Goal: Find specific page/section: Find specific page/section

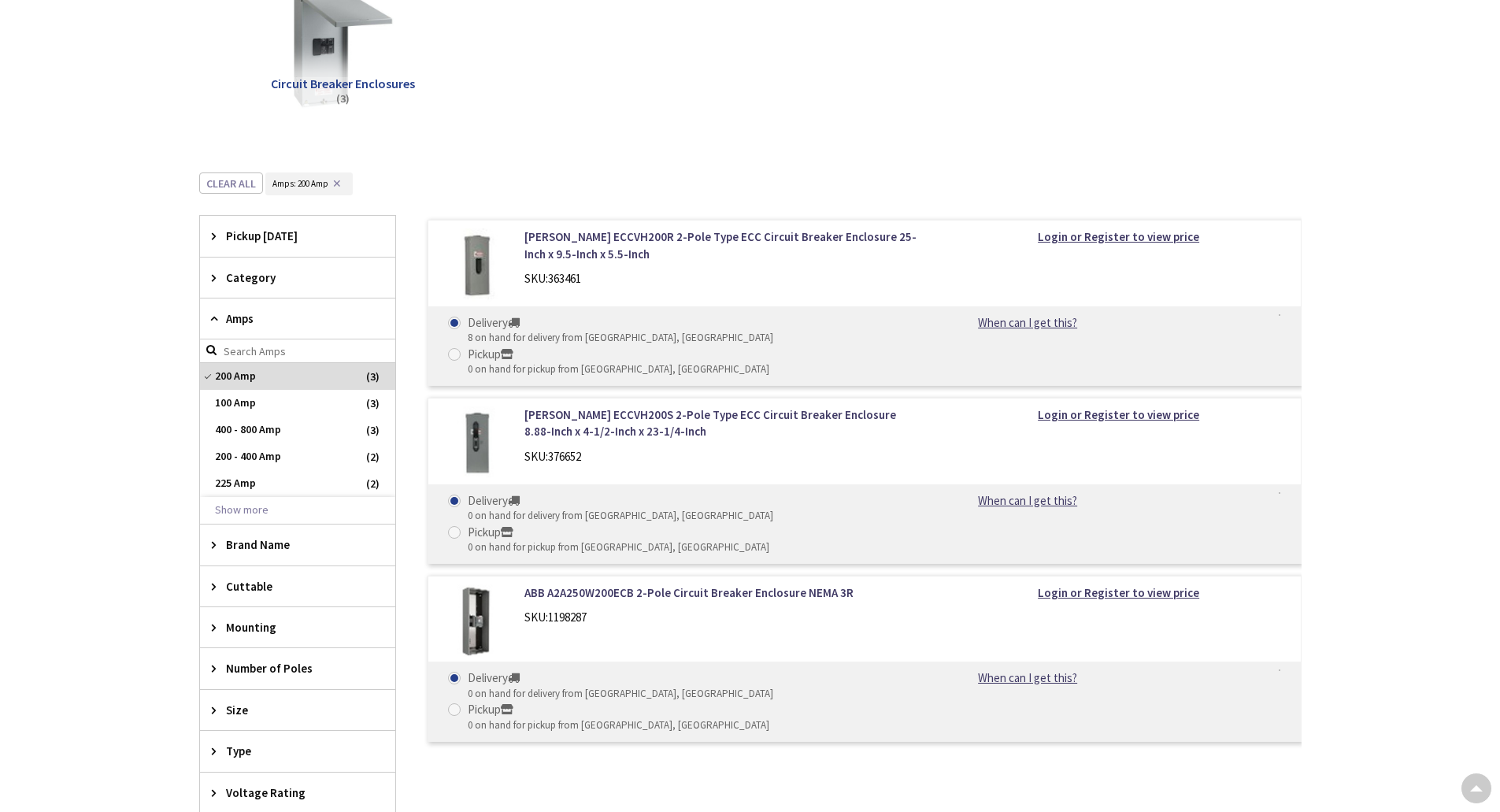
click at [213, 545] on icon at bounding box center [218, 544] width 11 height 11
click at [220, 382] on span "200 Amp" at bounding box center [298, 376] width 195 height 27
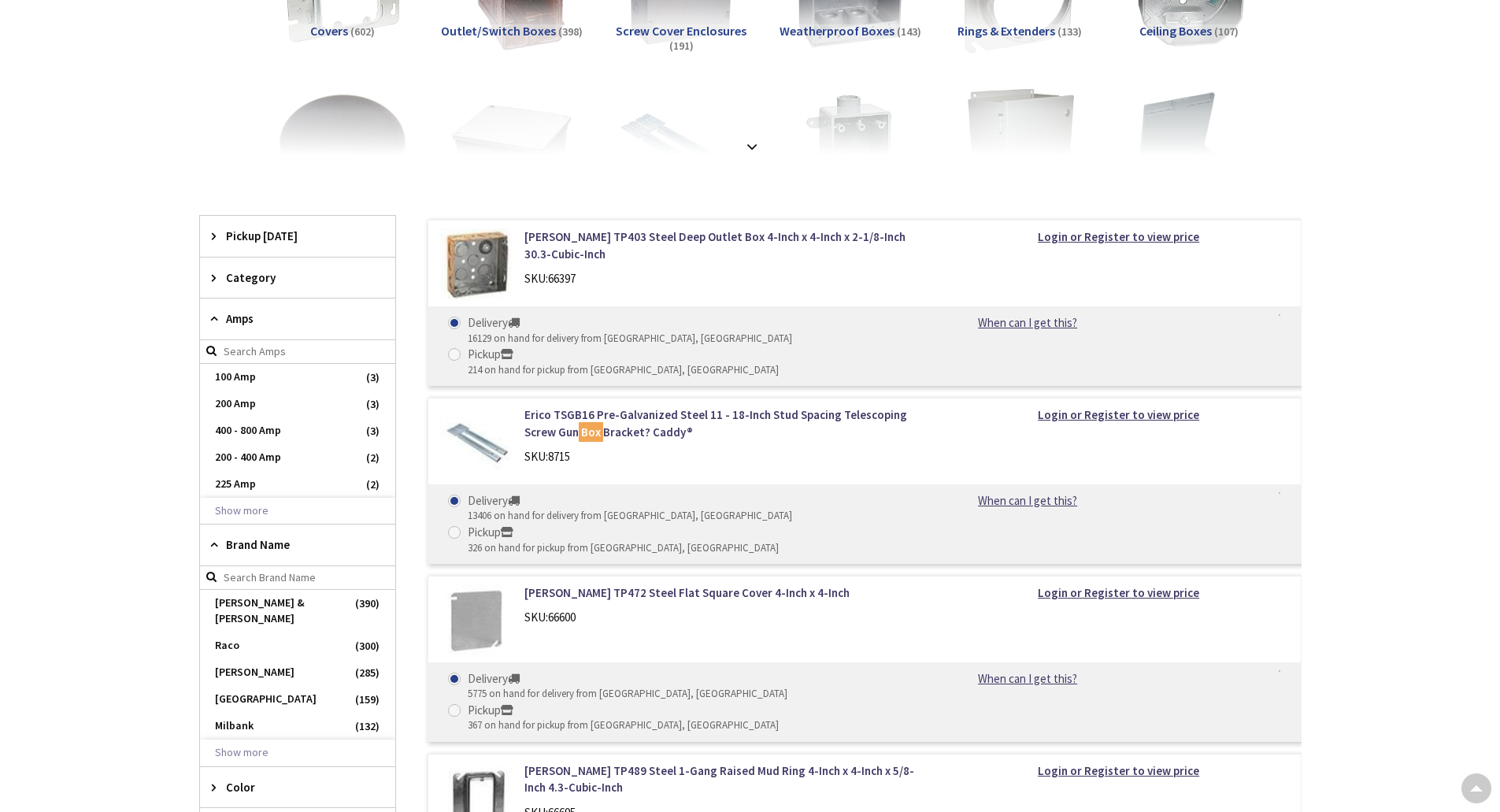
scroll to position [393, 0]
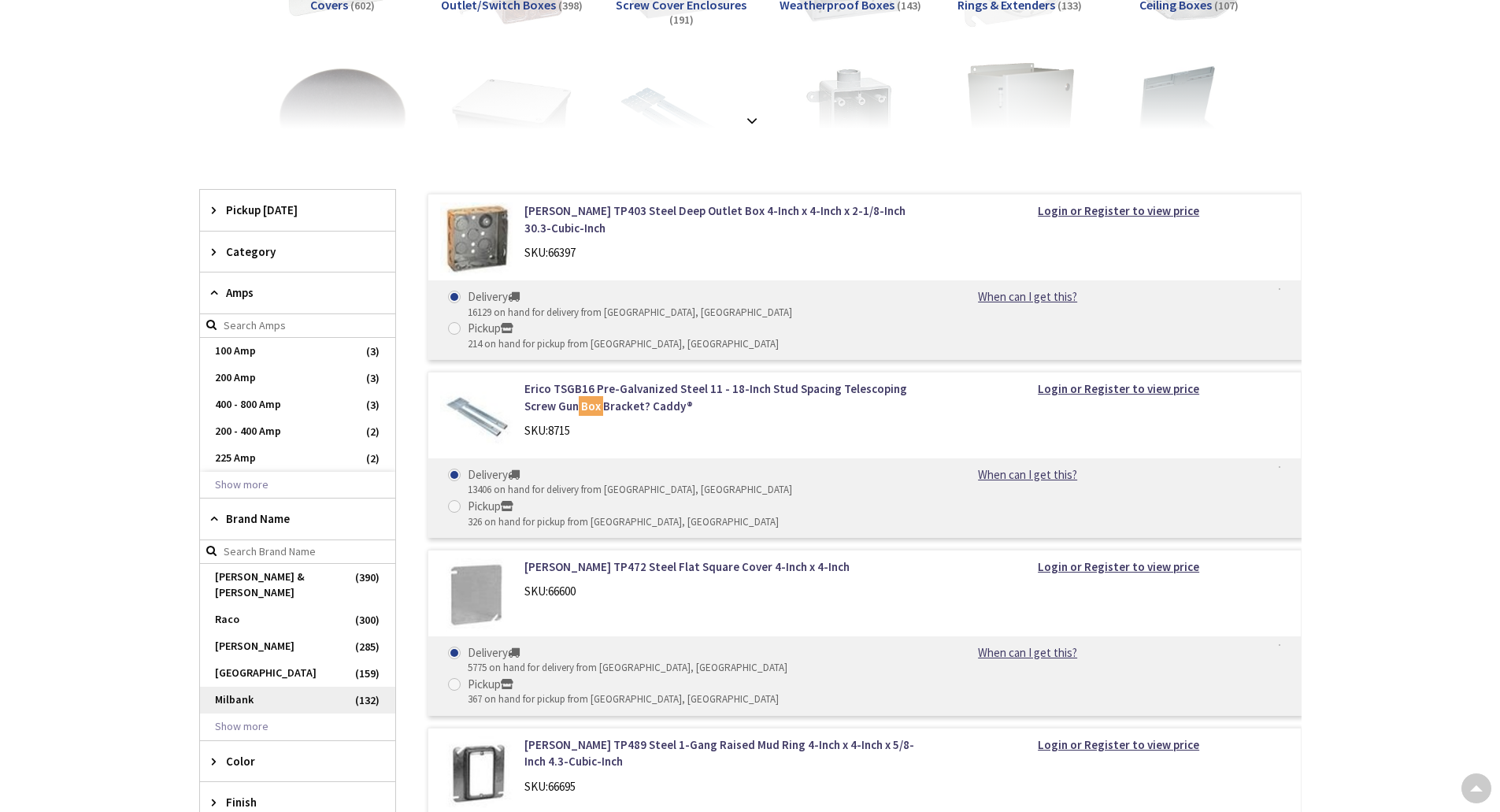
click at [233, 690] on span "Milbank" at bounding box center [298, 700] width 195 height 27
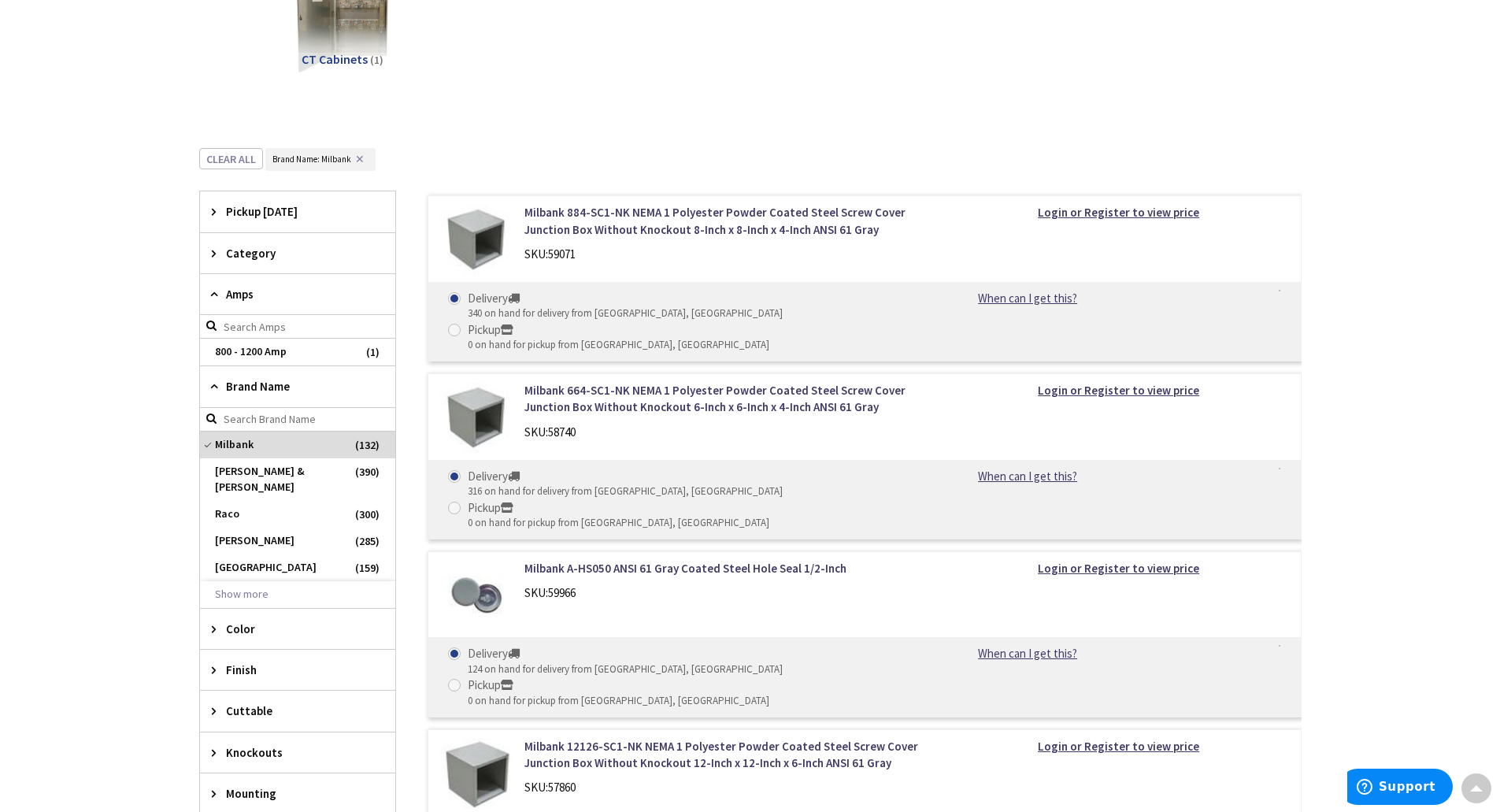
scroll to position [709, 0]
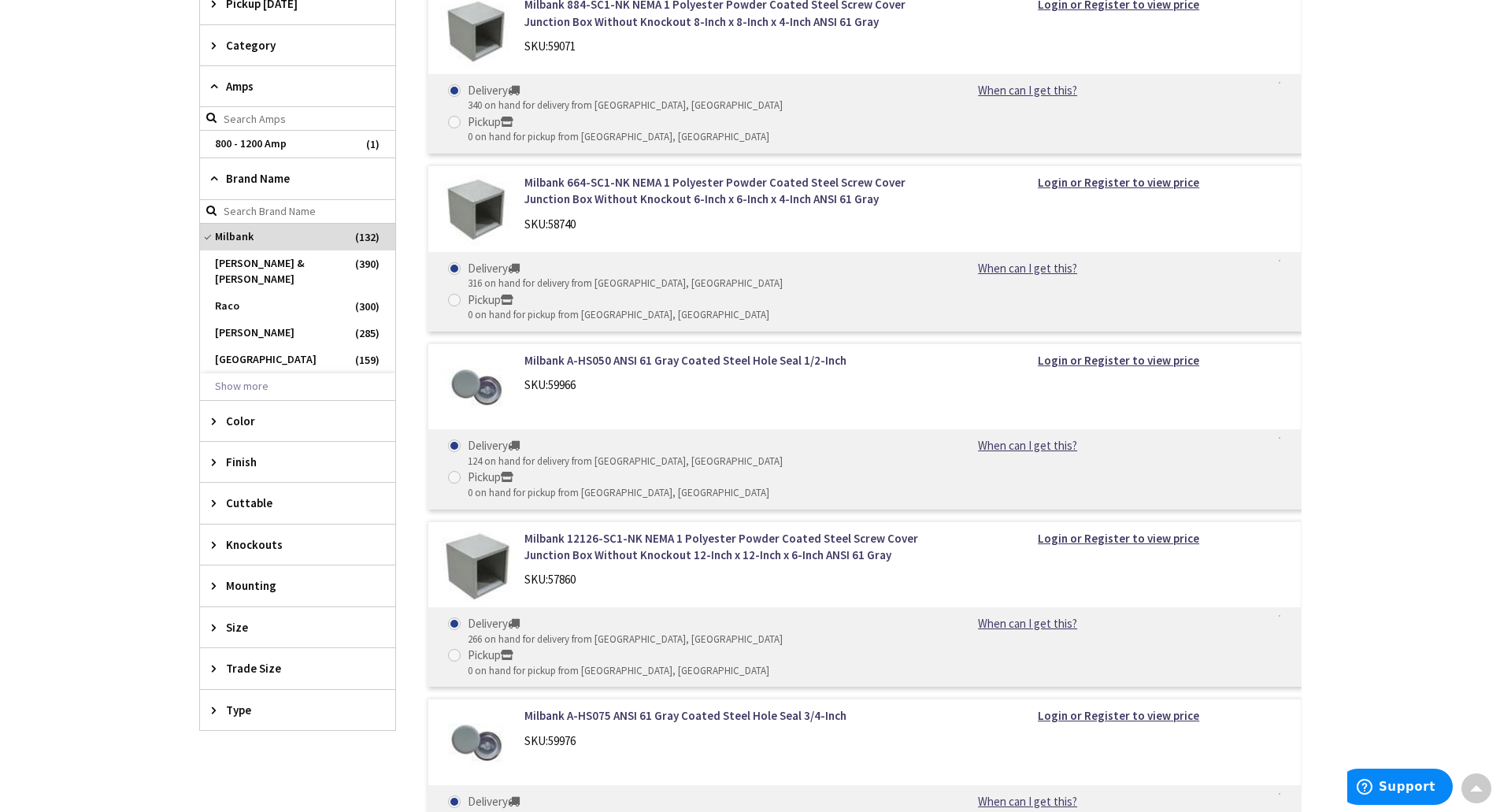
click at [231, 241] on span "Milbank" at bounding box center [298, 236] width 195 height 27
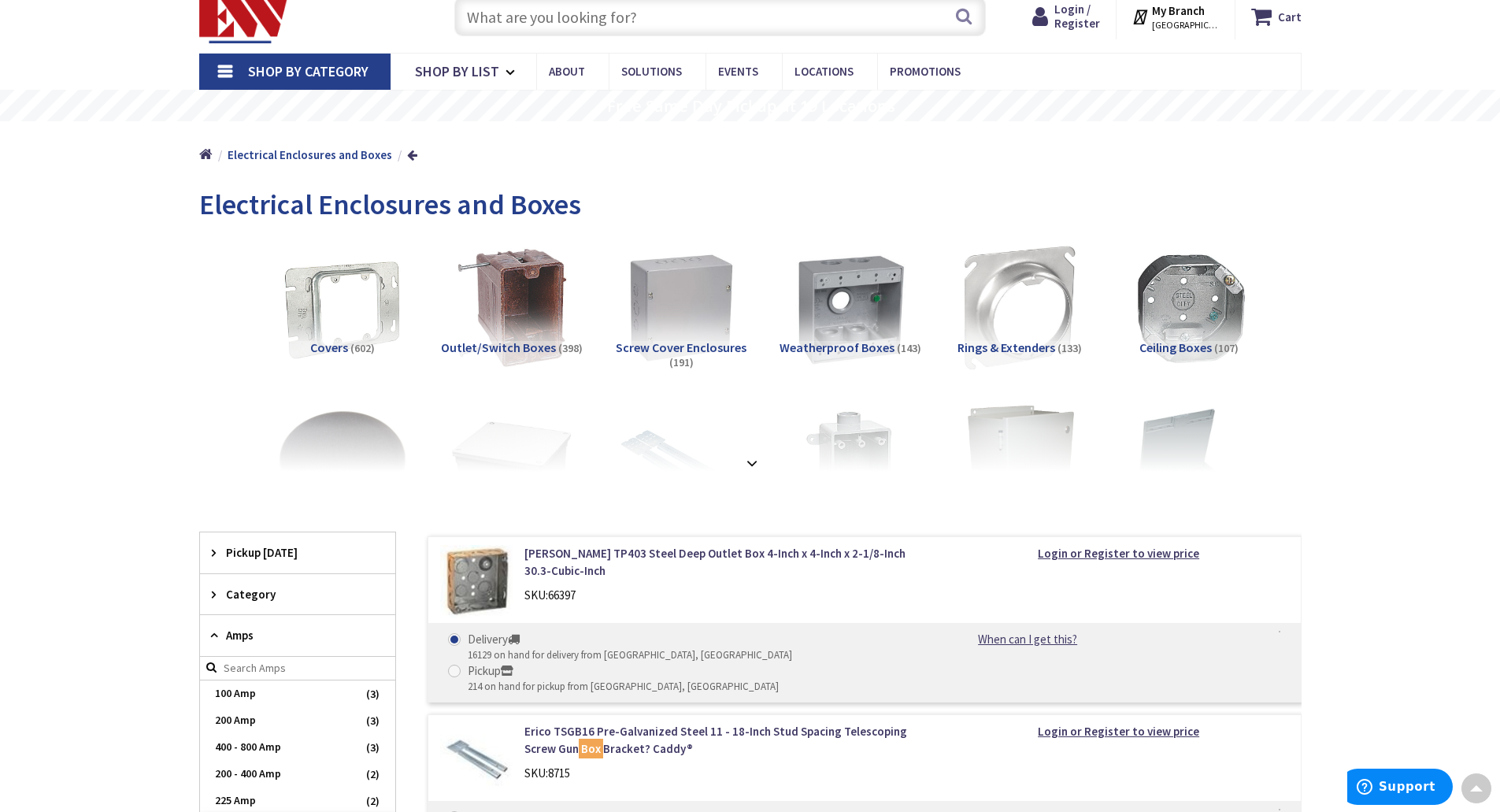
scroll to position [48, 0]
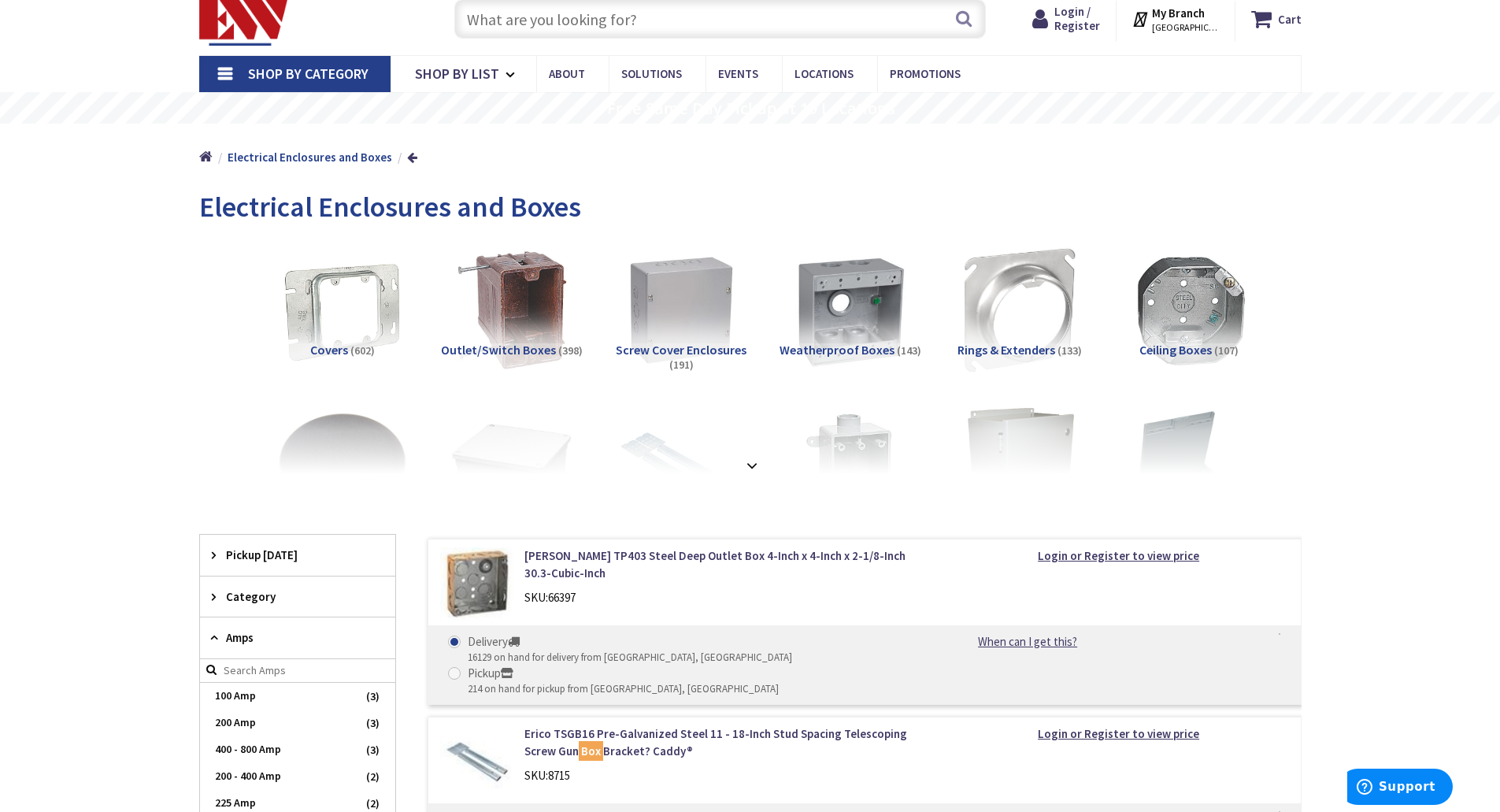
click at [755, 463] on strong at bounding box center [751, 465] width 19 height 17
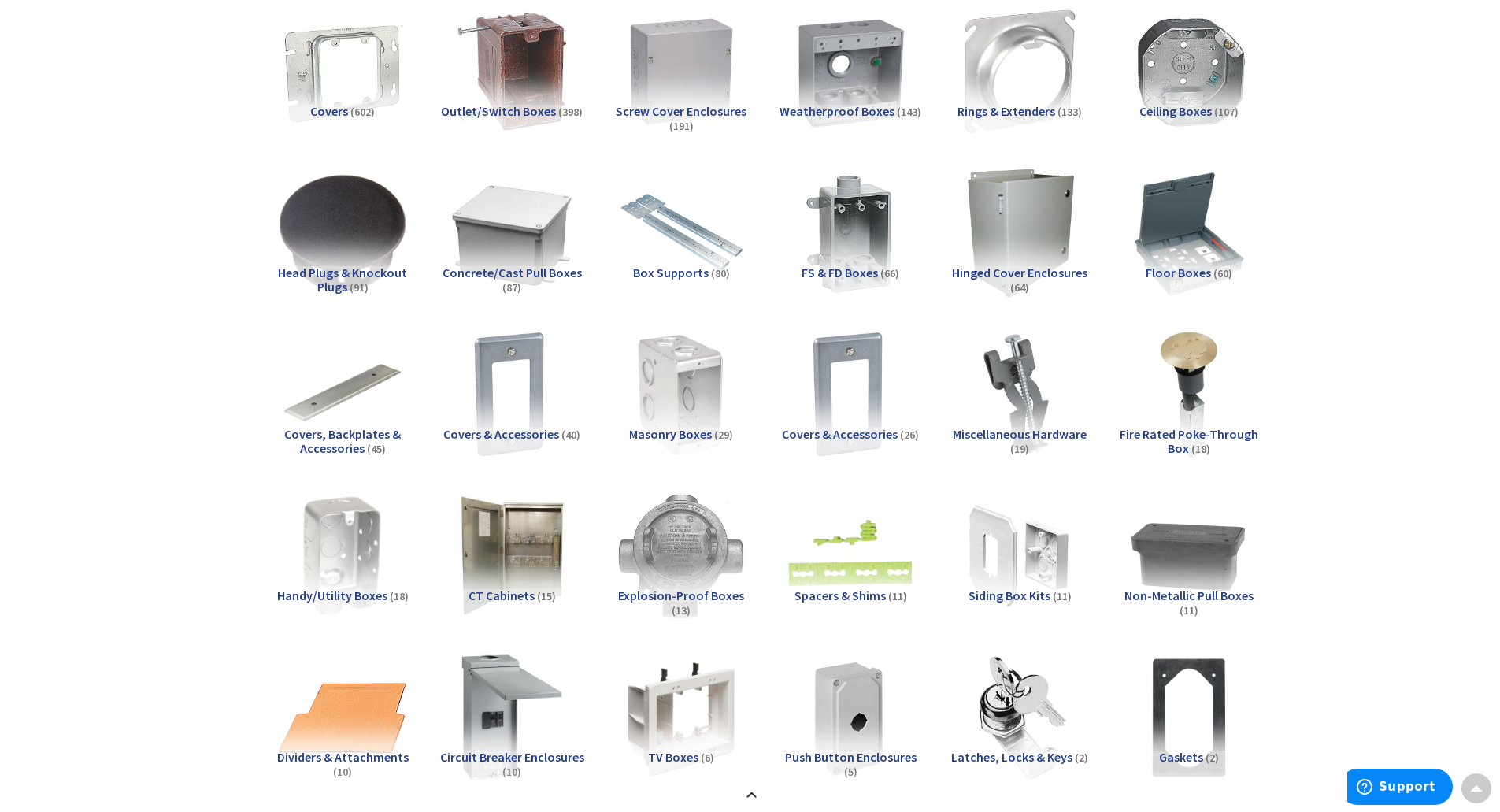
scroll to position [0, 0]
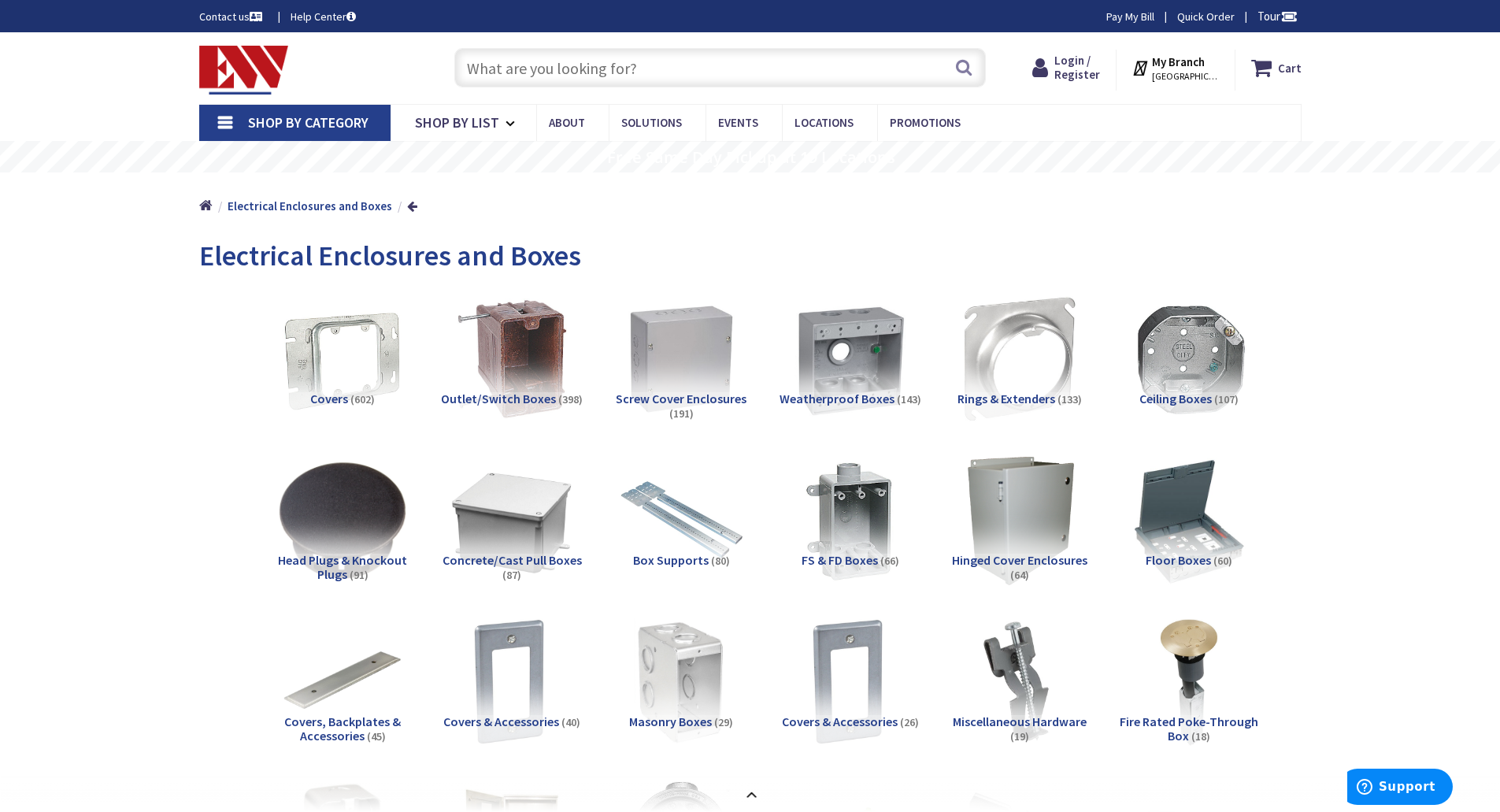
click at [311, 125] on span "Shop By Category" at bounding box center [308, 122] width 121 height 18
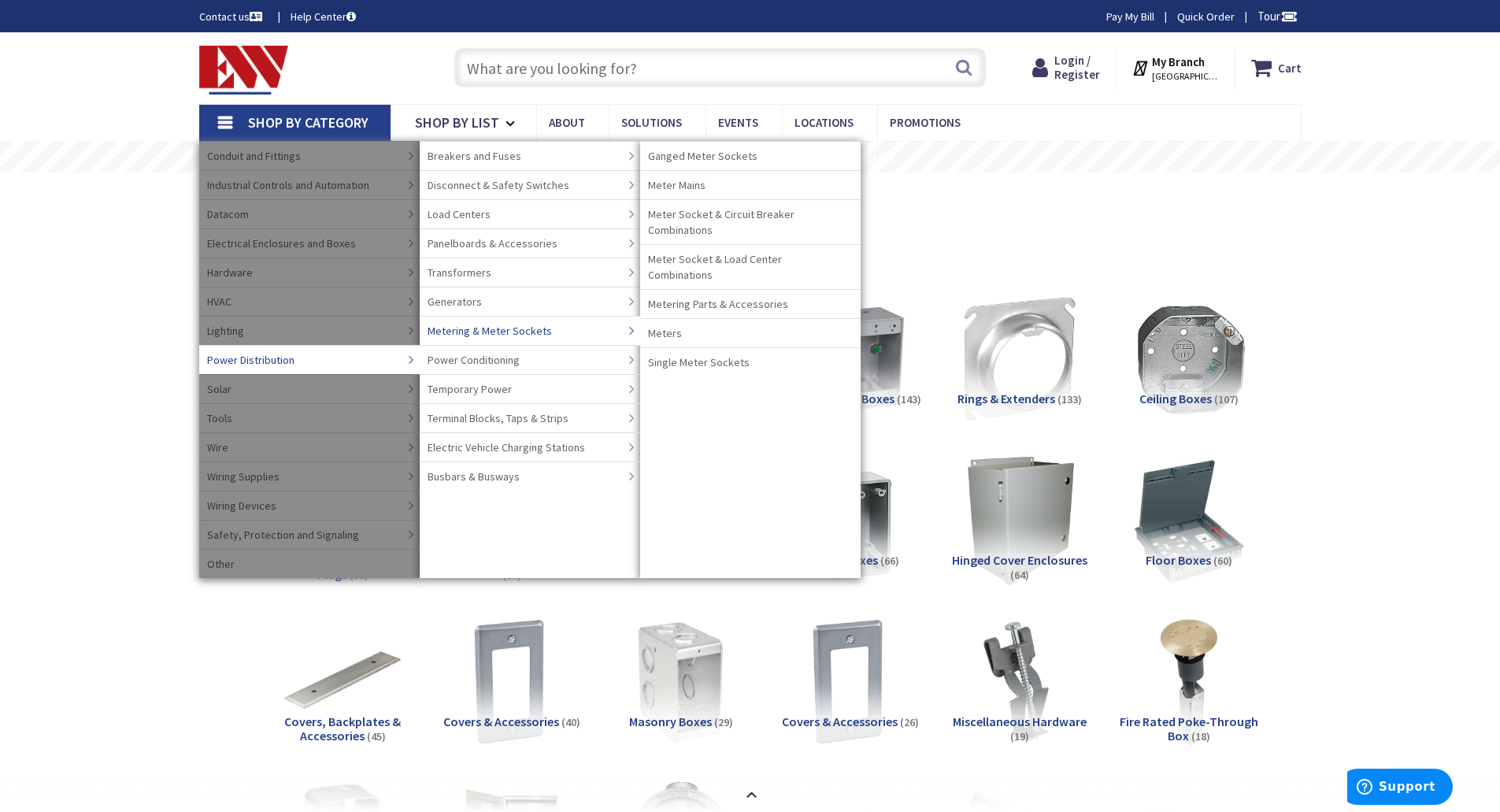
click at [511, 322] on link "Metering & Meter Sockets" at bounding box center [530, 329] width 220 height 29
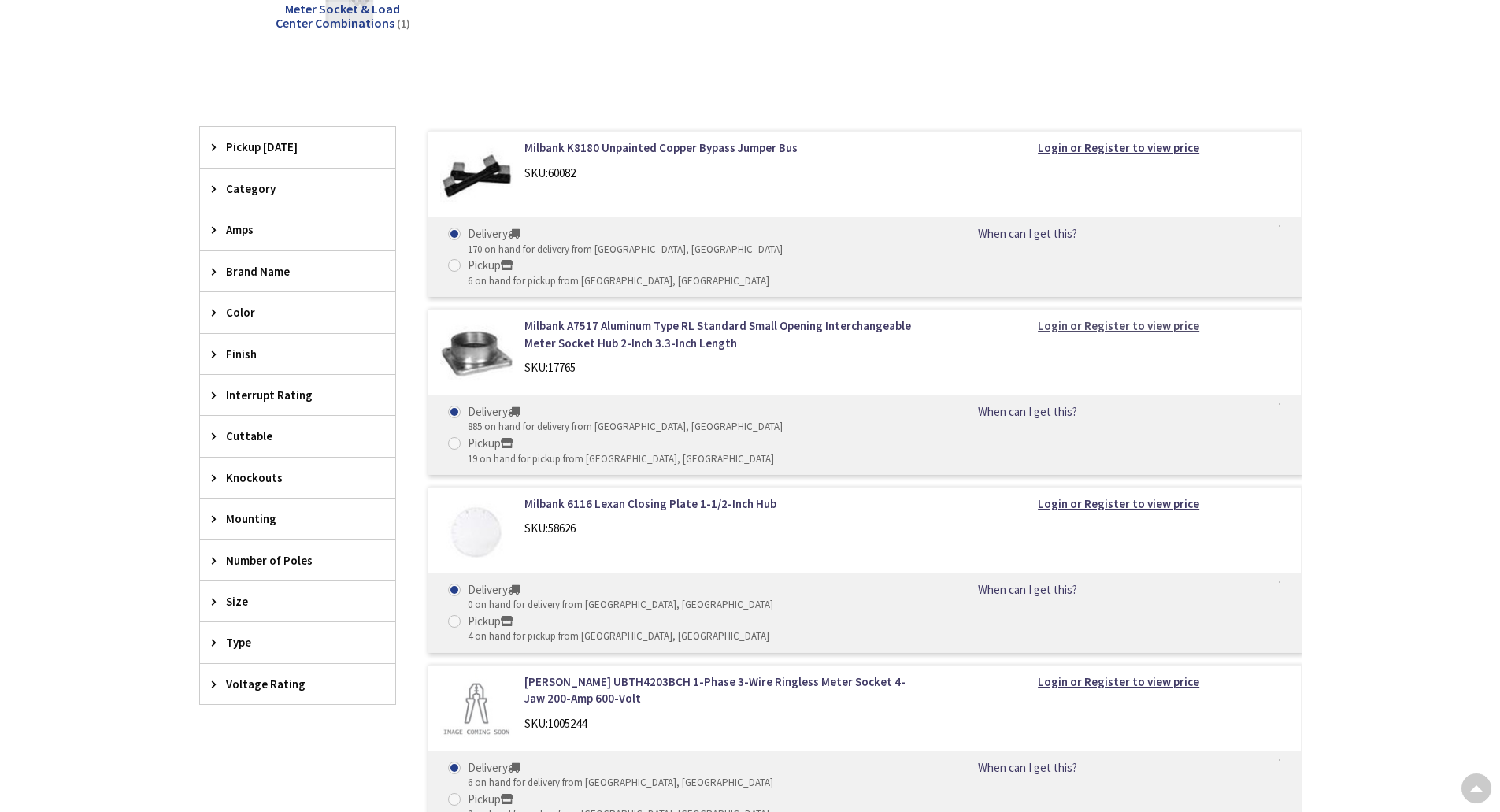
click at [1101, 318] on strong "Login or Register to view price" at bounding box center [1118, 325] width 162 height 15
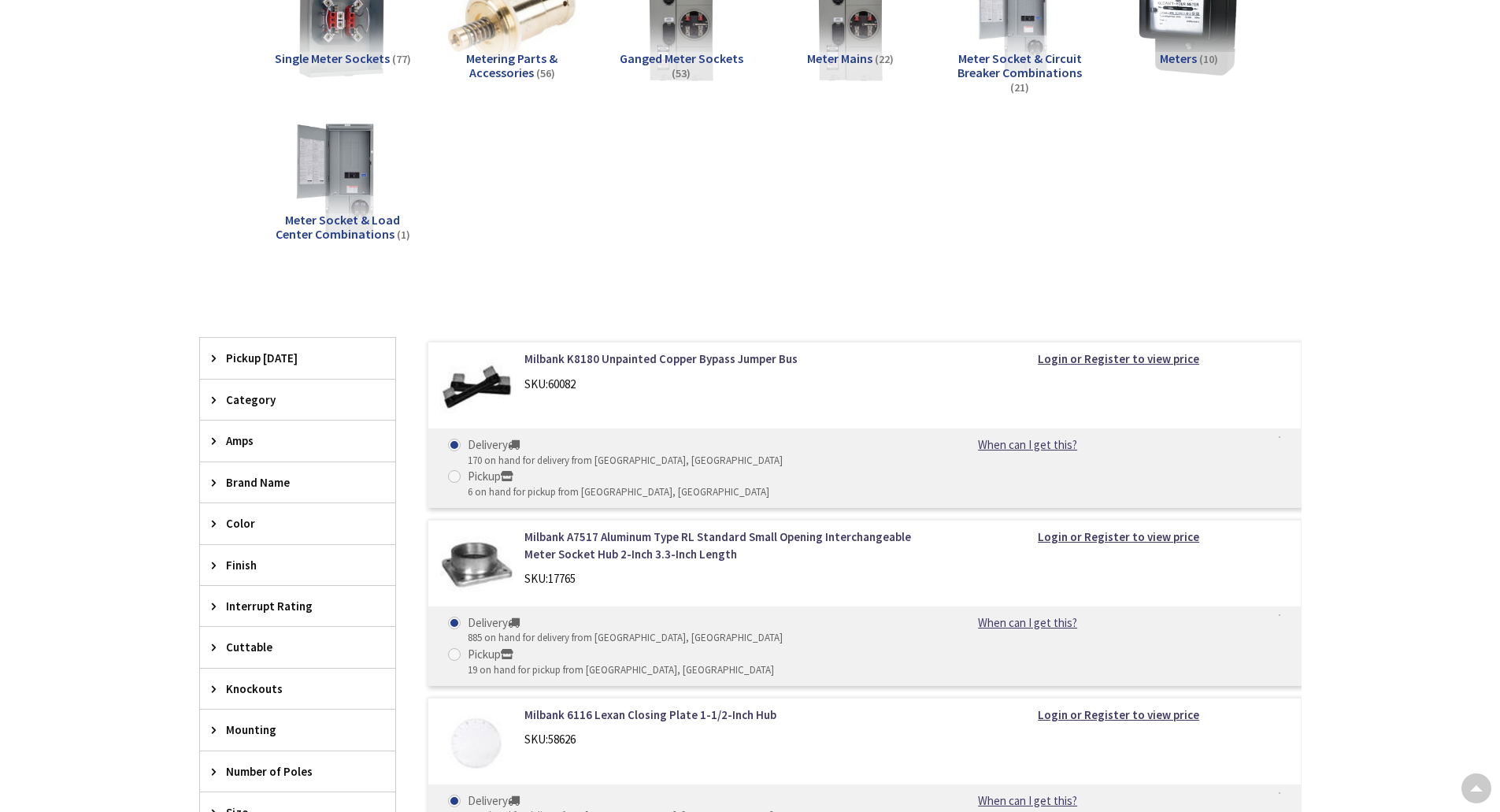
scroll to position [365, 0]
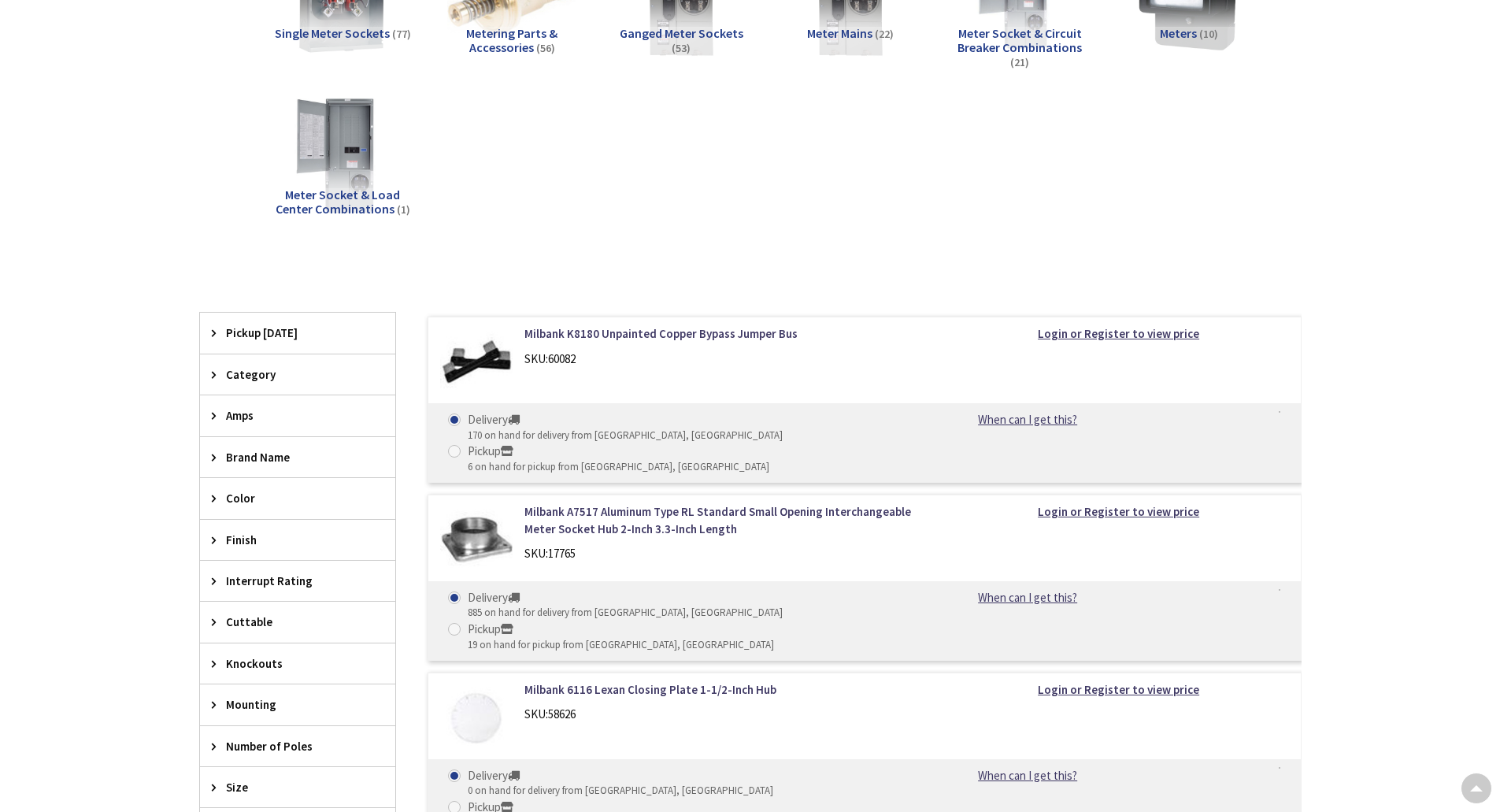
click at [215, 416] on icon at bounding box center [218, 415] width 11 height 11
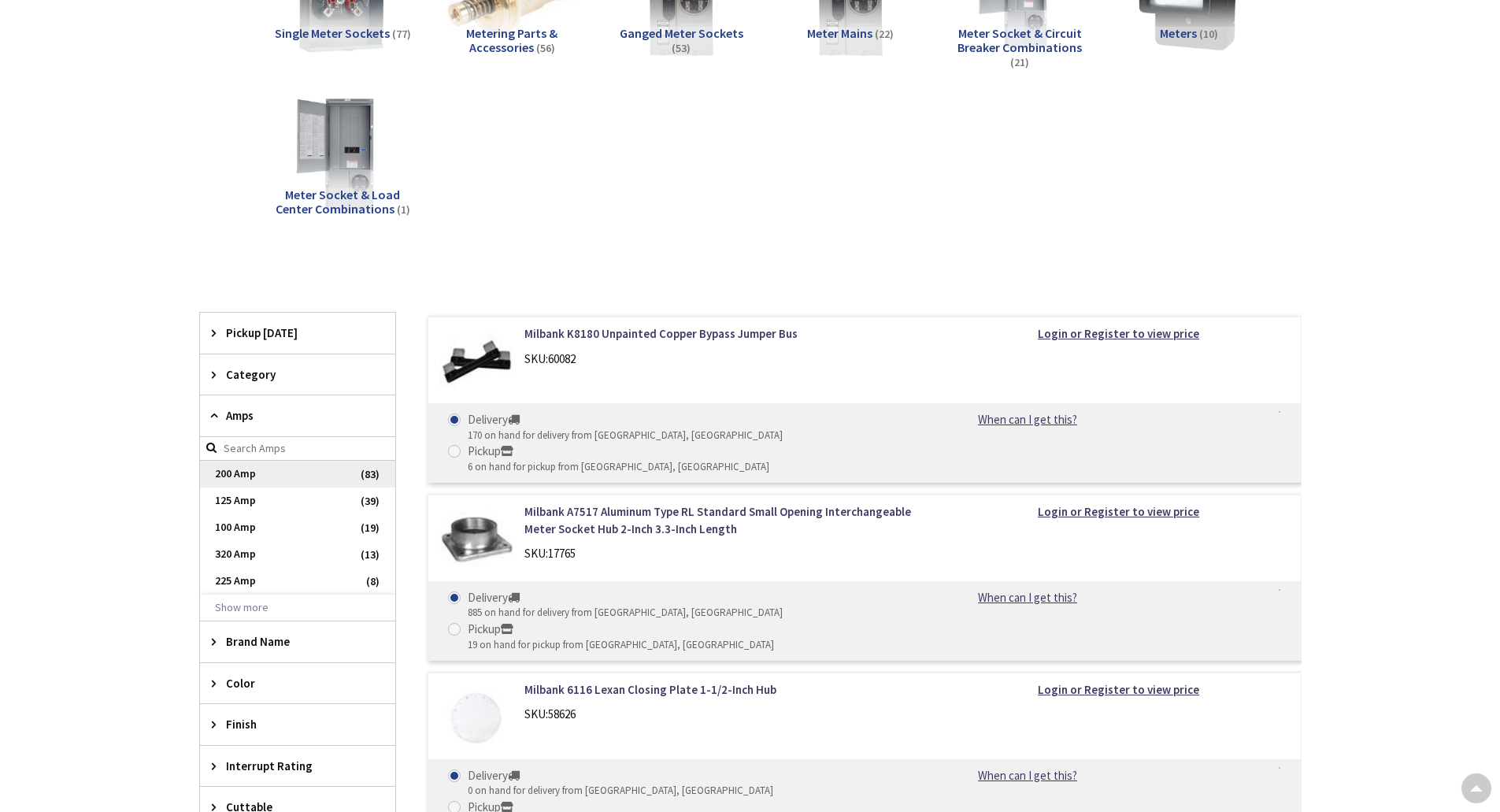
drag, startPoint x: 245, startPoint y: 478, endPoint x: 210, endPoint y: 463, distance: 38.1
click at [245, 478] on span "200 Amp" at bounding box center [298, 474] width 195 height 27
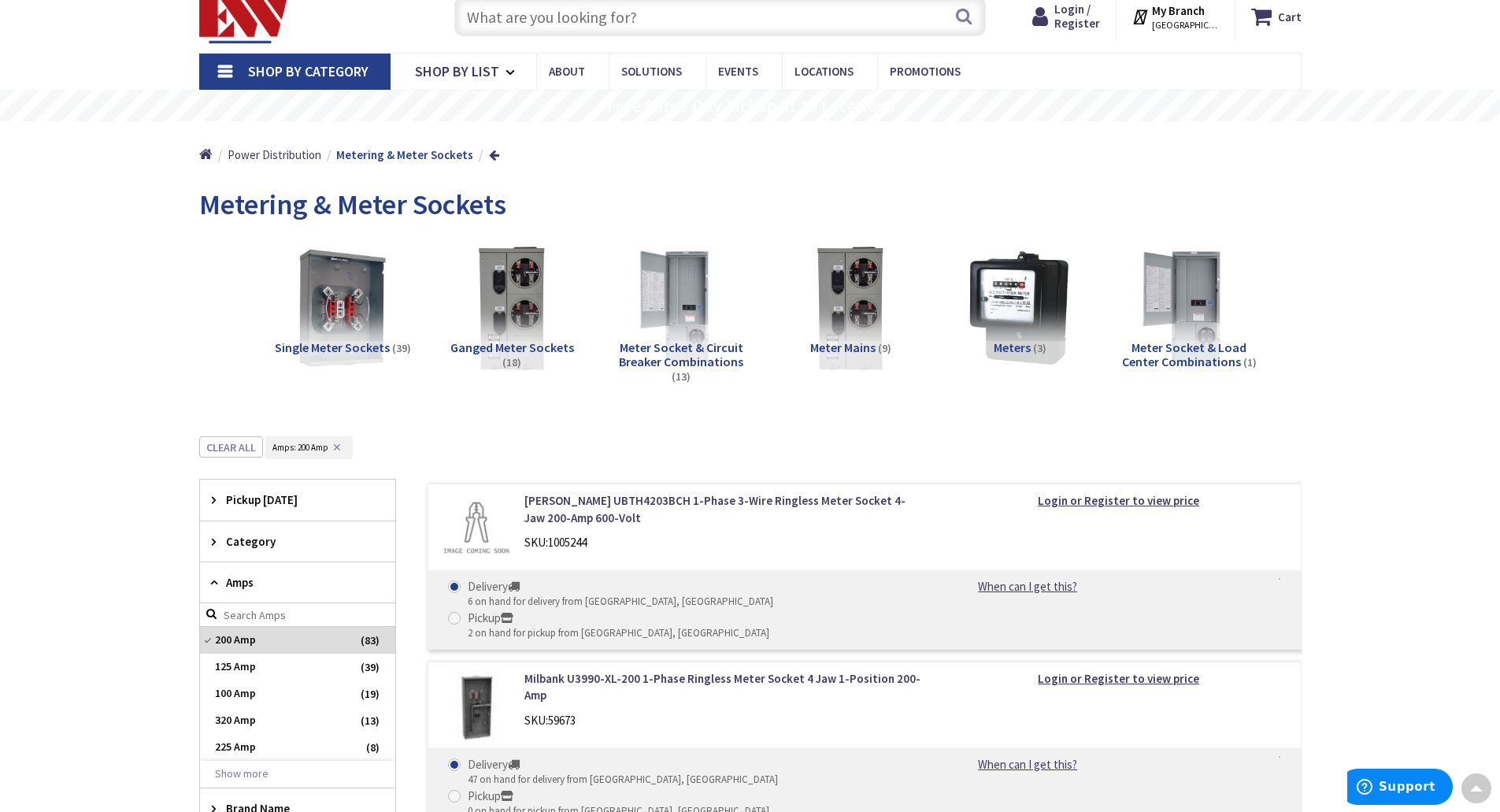
scroll to position [50, 0]
click at [276, 81] on span "Shop By Category" at bounding box center [308, 72] width 121 height 18
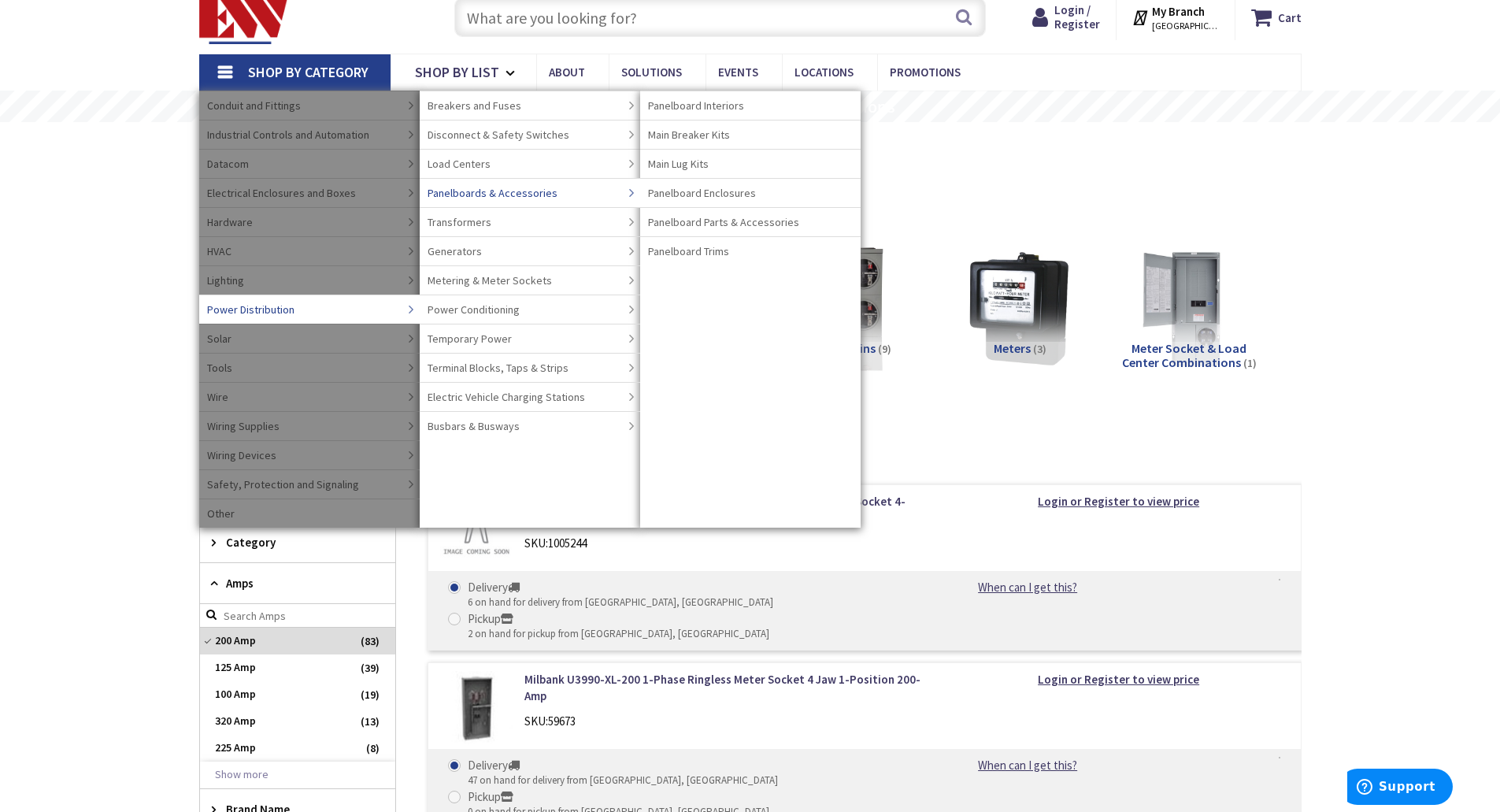
click at [479, 196] on span "Panelboards & Accessories" at bounding box center [493, 192] width 130 height 16
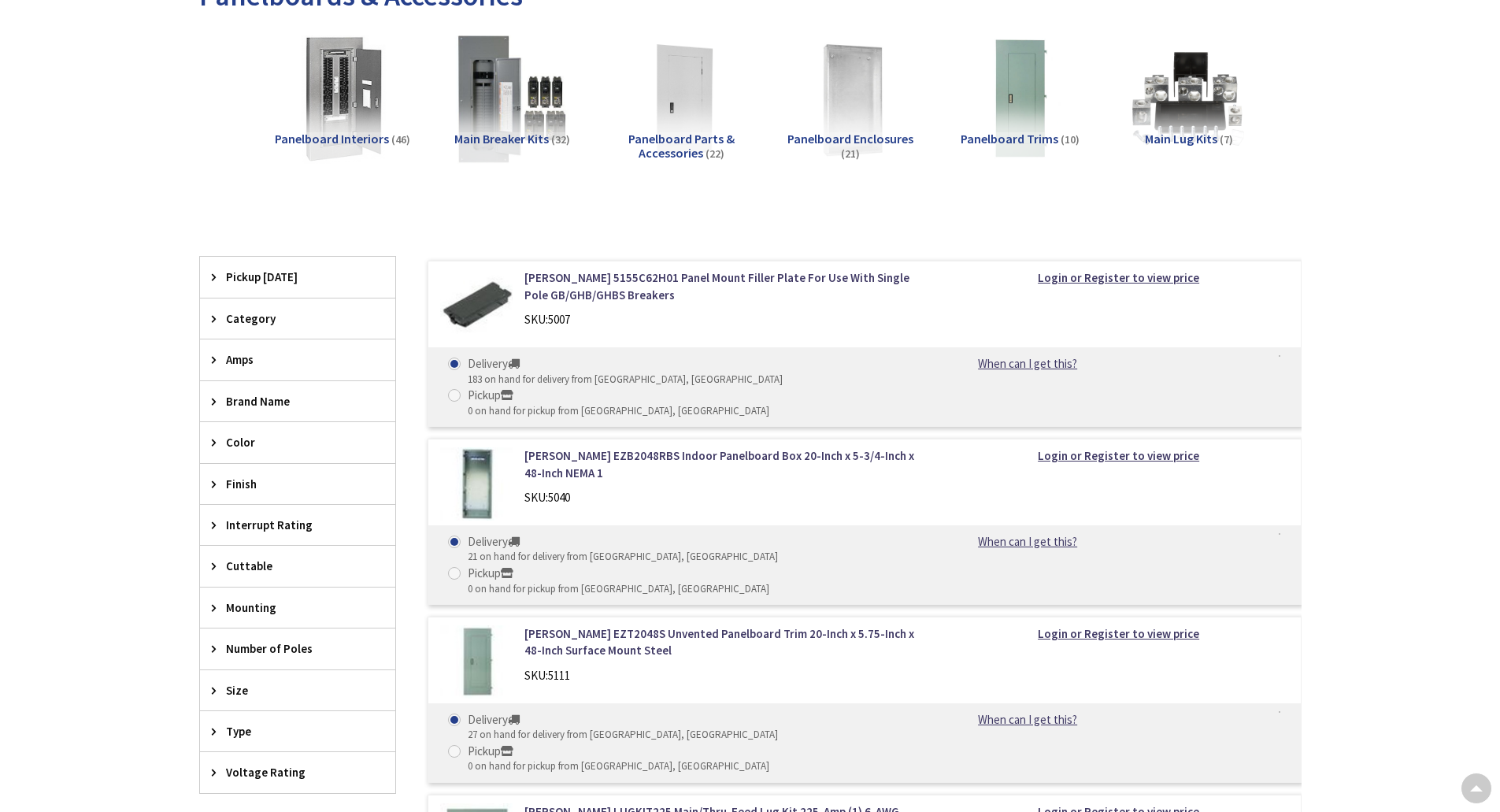
click at [210, 357] on div "Amps" at bounding box center [298, 359] width 195 height 40
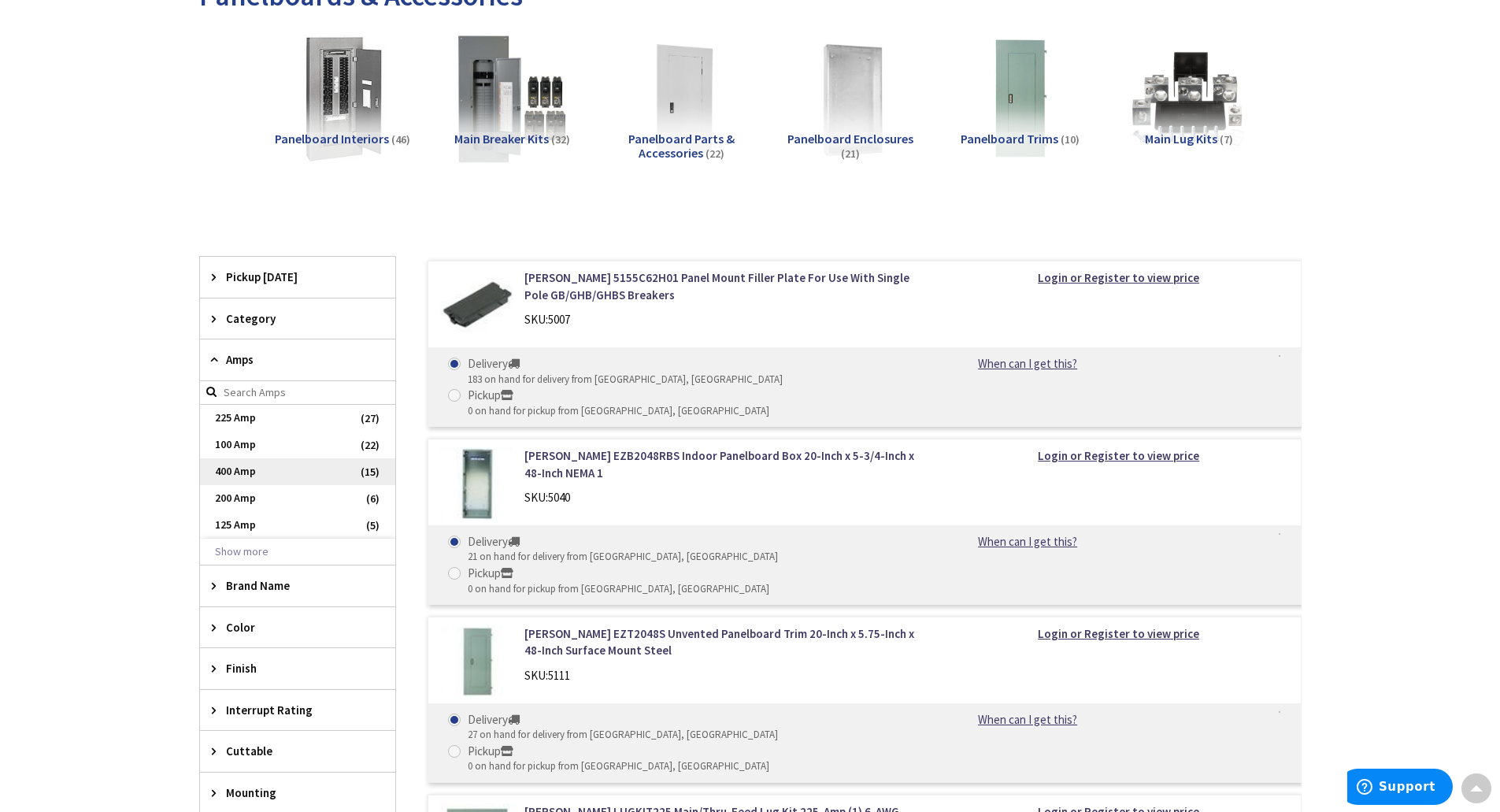
click at [236, 468] on span "400 Amp" at bounding box center [298, 471] width 195 height 27
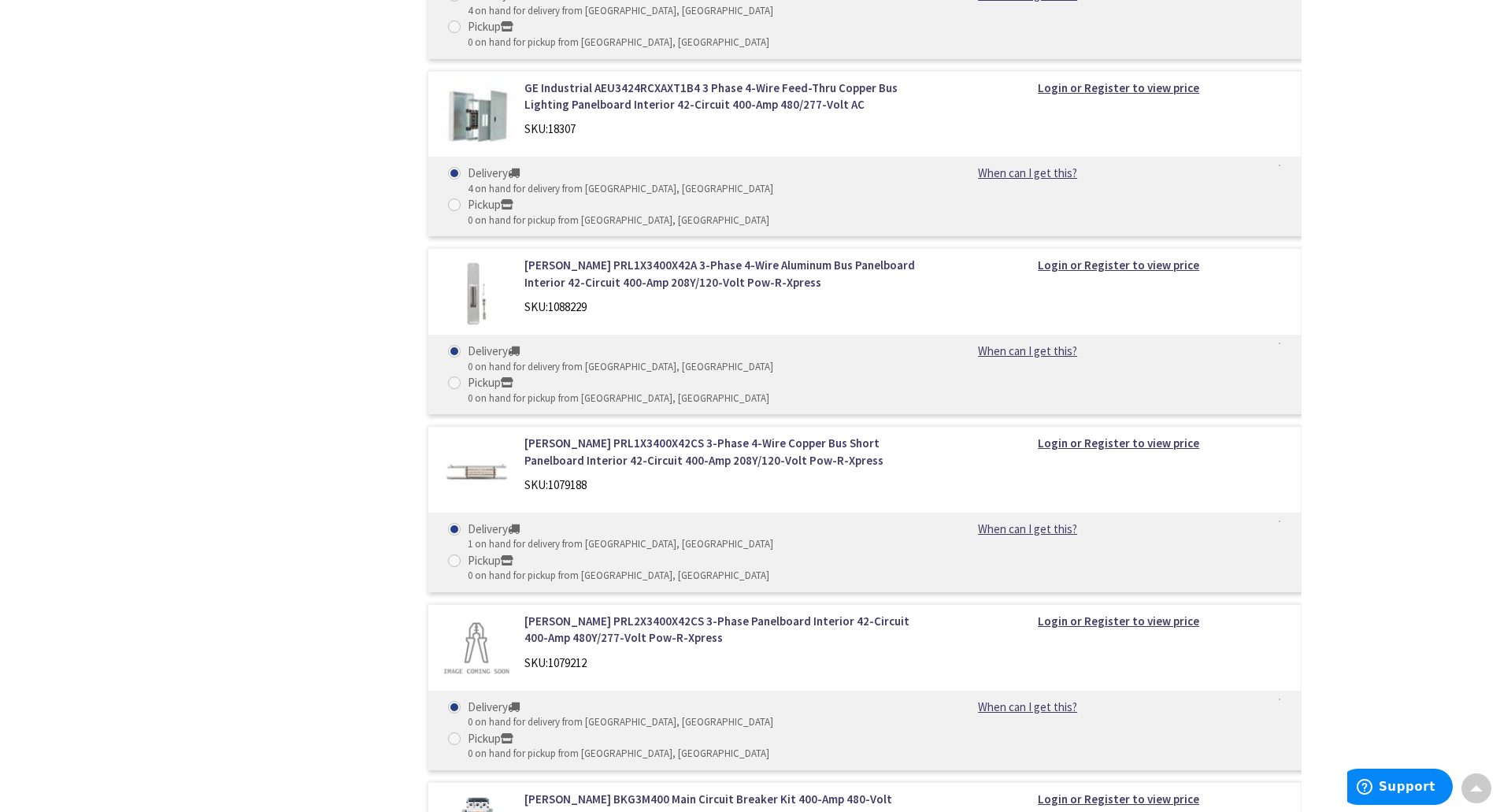
scroll to position [2071, 0]
